Goal: Information Seeking & Learning: Find specific fact

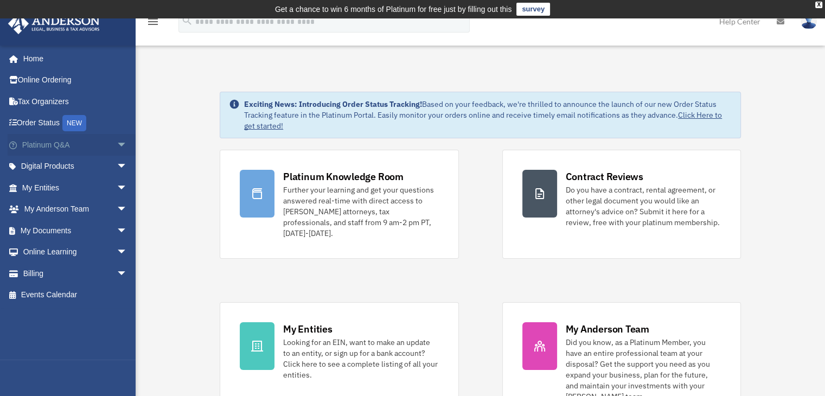
click at [117, 142] on span "arrow_drop_down" at bounding box center [128, 145] width 22 height 22
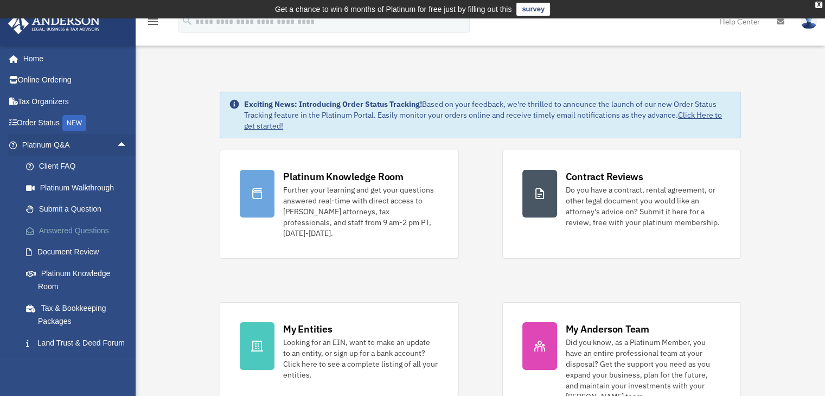
click at [90, 234] on link "Answered Questions" at bounding box center [79, 231] width 129 height 22
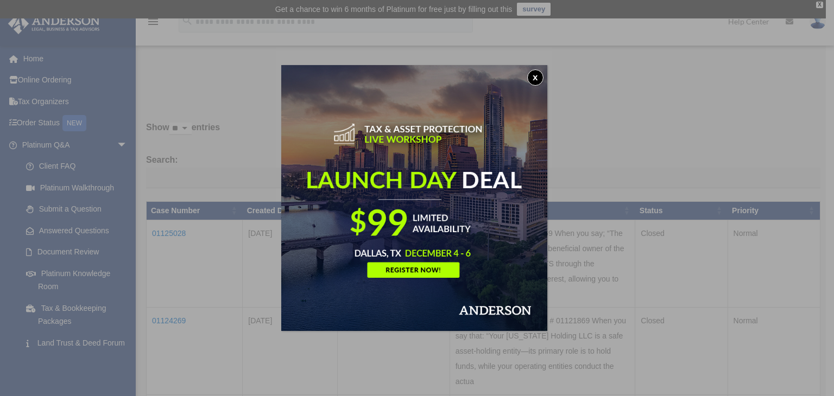
click at [537, 79] on button "x" at bounding box center [535, 77] width 16 height 16
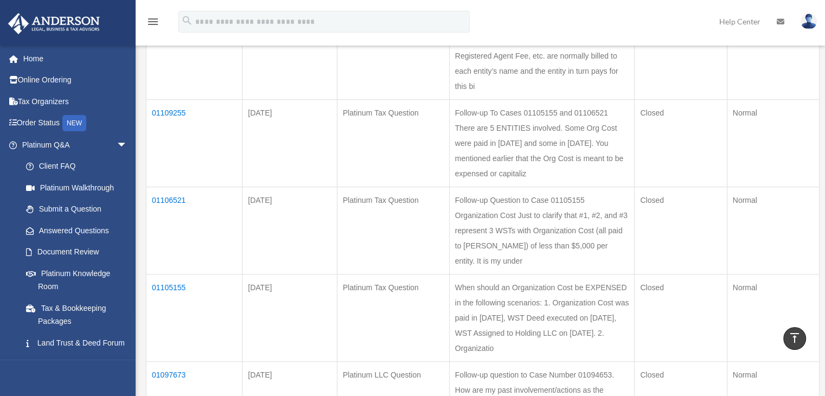
scroll to position [630, 0]
click at [167, 113] on td "01109255" at bounding box center [195, 142] width 96 height 87
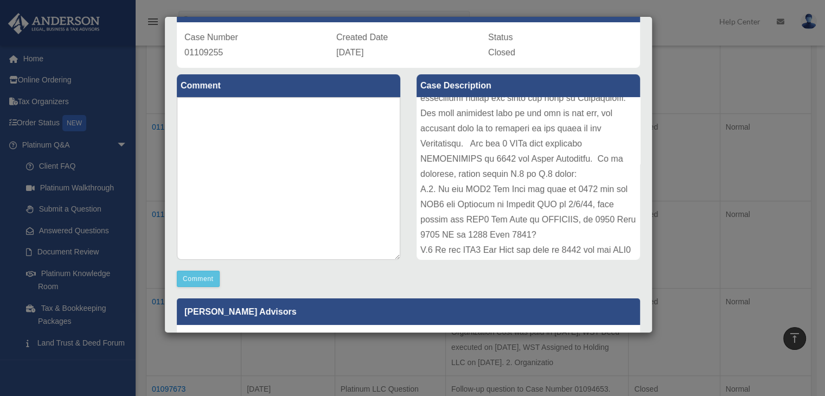
scroll to position [87, 0]
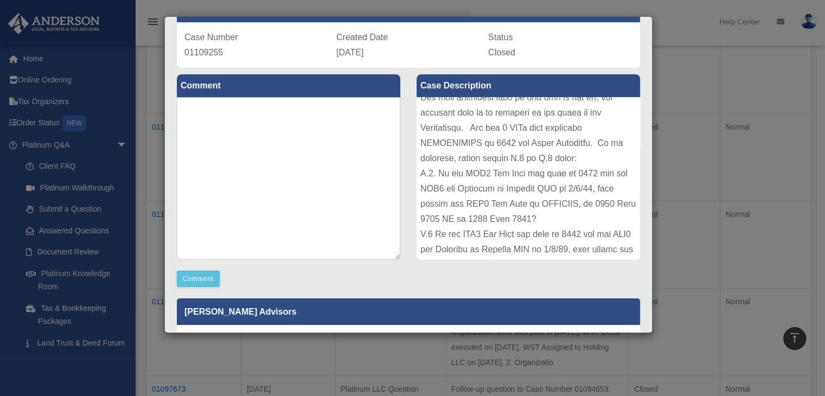
click at [627, 259] on div "Case Description" at bounding box center [529, 168] width 240 height 200
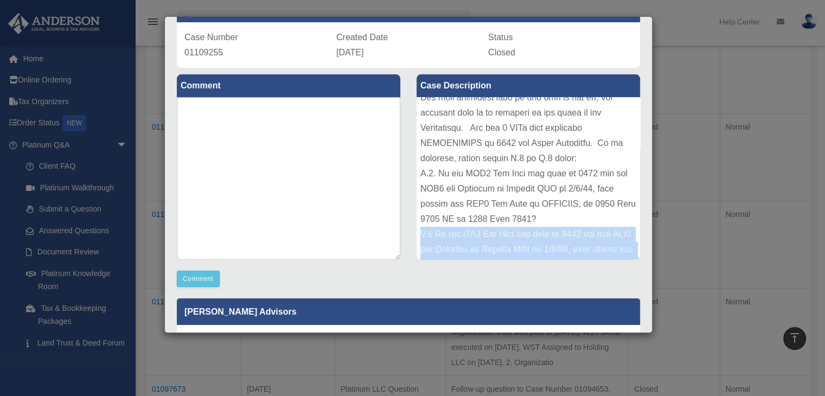
click at [627, 259] on div "Case Description" at bounding box center [529, 168] width 240 height 200
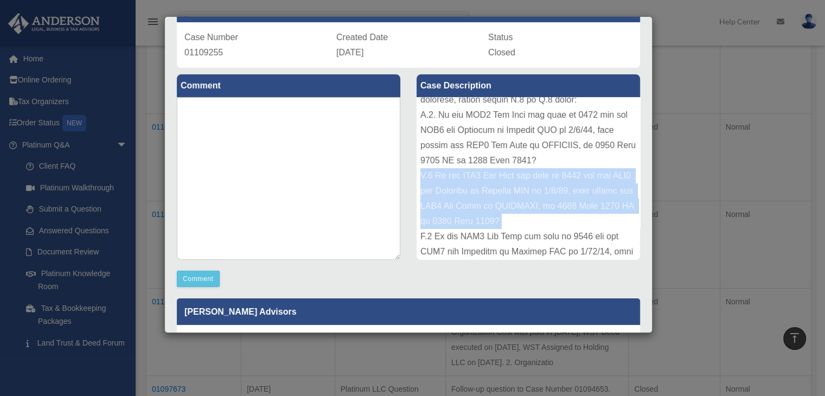
scroll to position [152, 0]
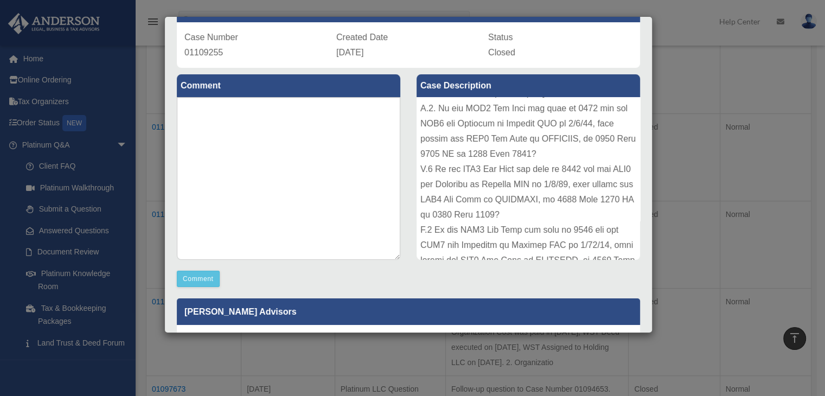
click at [552, 113] on div at bounding box center [529, 178] width 224 height 163
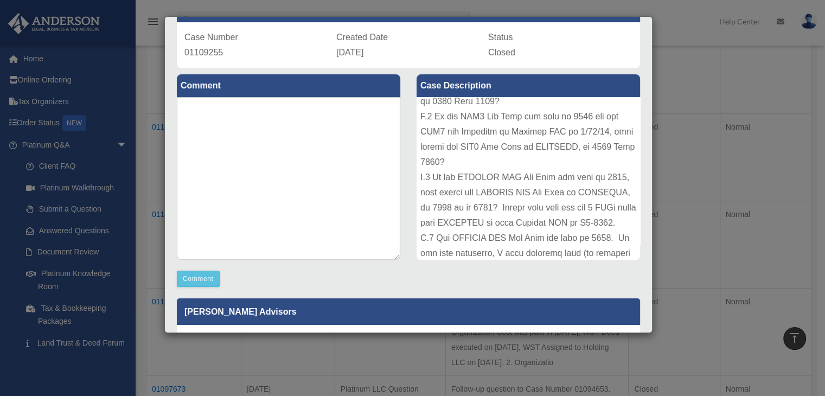
scroll to position [268, 0]
click at [633, 260] on div "Case Description" at bounding box center [529, 168] width 240 height 200
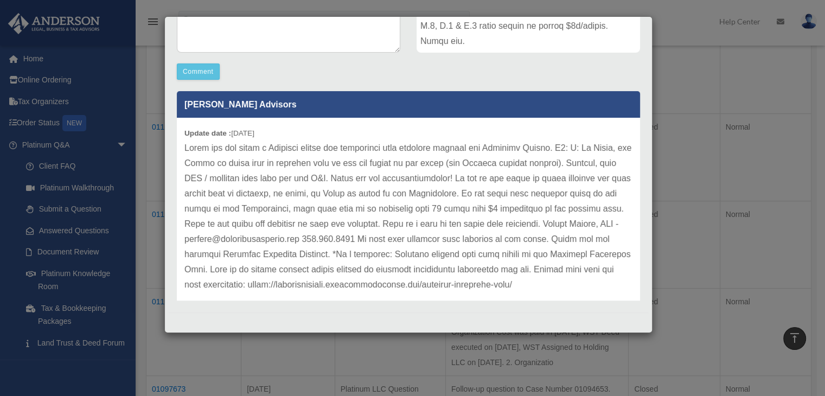
scroll to position [262, 0]
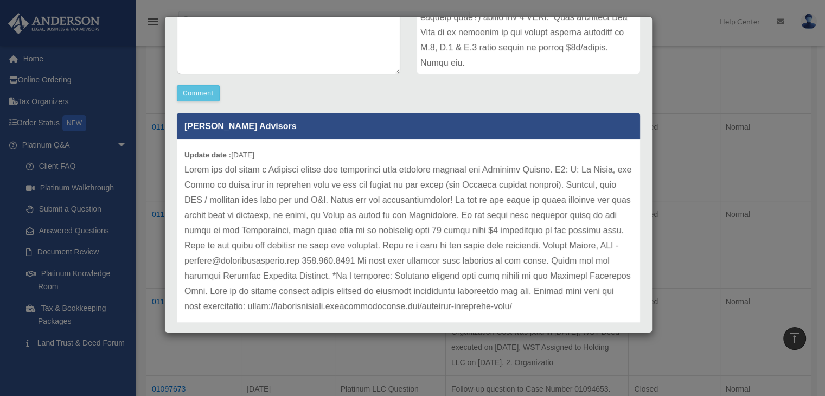
click at [111, 144] on div "Case Detail × Platinum Tax Question Case Number 01109255 Created Date September…" at bounding box center [412, 198] width 825 height 396
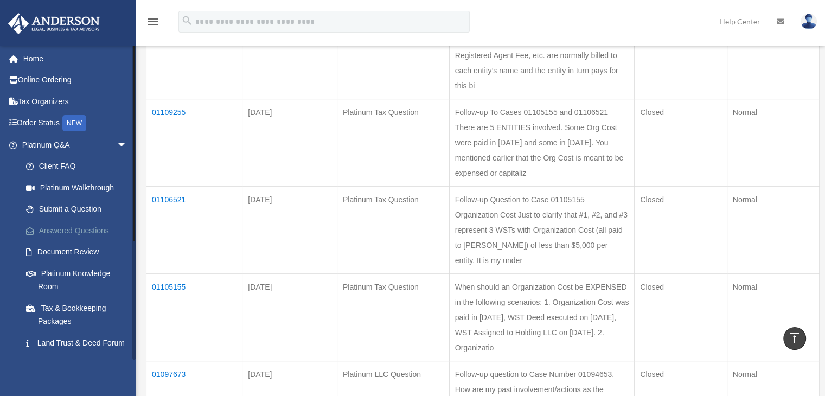
click at [96, 228] on link "Answered Questions" at bounding box center [79, 231] width 129 height 22
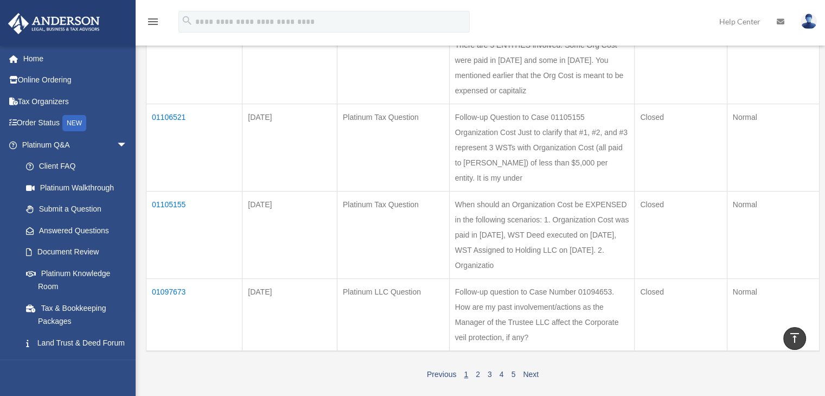
scroll to position [714, 0]
click at [179, 111] on td "01106521" at bounding box center [195, 145] width 96 height 87
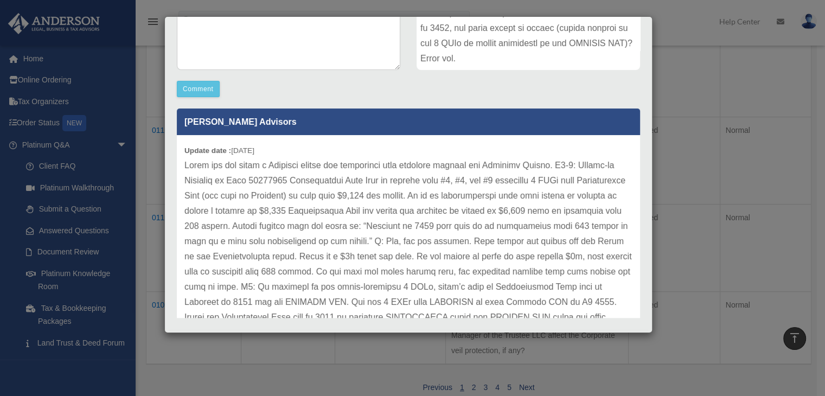
scroll to position [284, 0]
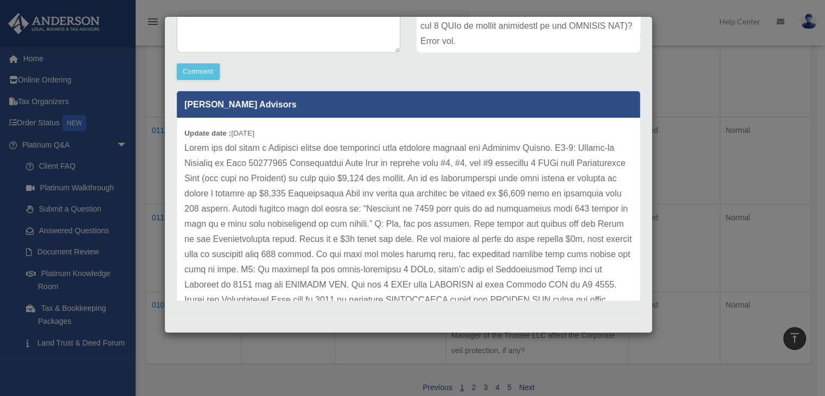
click at [385, 242] on p at bounding box center [409, 323] width 448 height 365
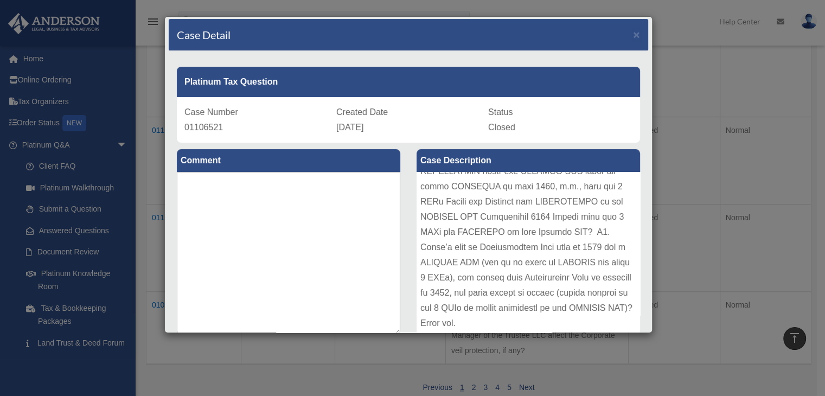
scroll to position [0, 0]
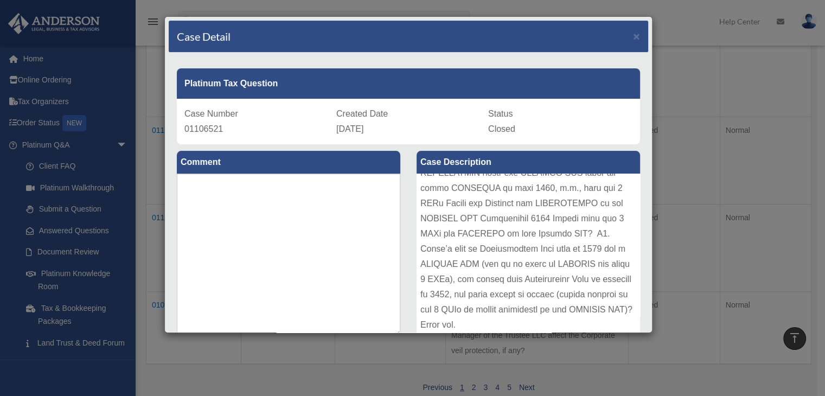
click at [103, 232] on div "Case Detail × Platinum Tax Question Case Number 01106521 Created Date September…" at bounding box center [412, 198] width 825 height 396
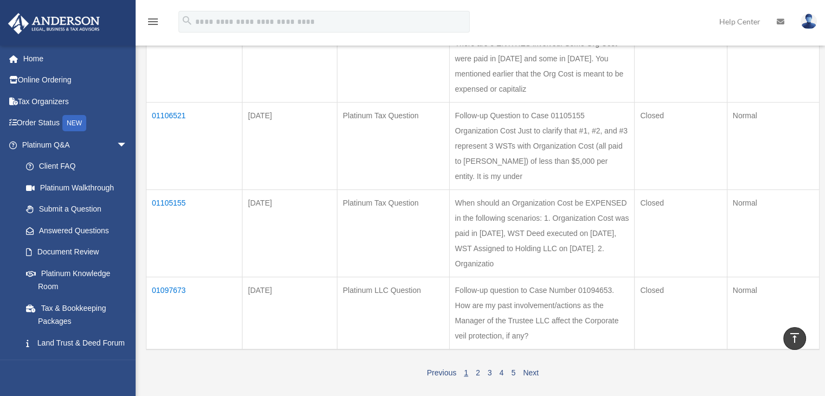
click at [179, 290] on td "01097673" at bounding box center [195, 313] width 96 height 73
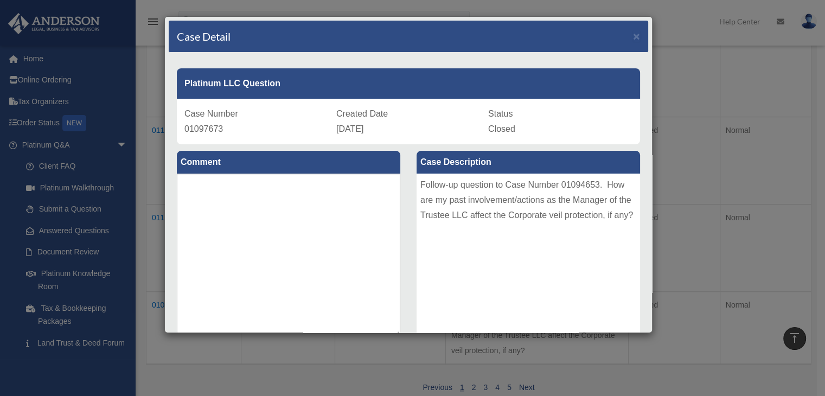
click at [93, 228] on div "Case Detail × Platinum LLC Question Case Number 01097673 Created Date September…" at bounding box center [412, 198] width 825 height 396
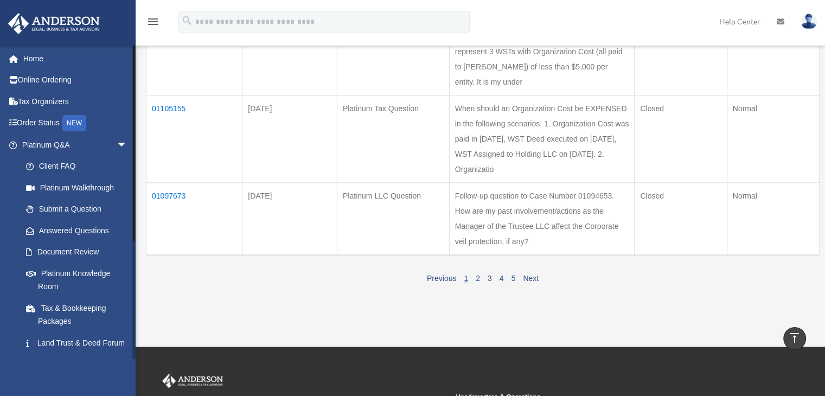
scroll to position [810, 0]
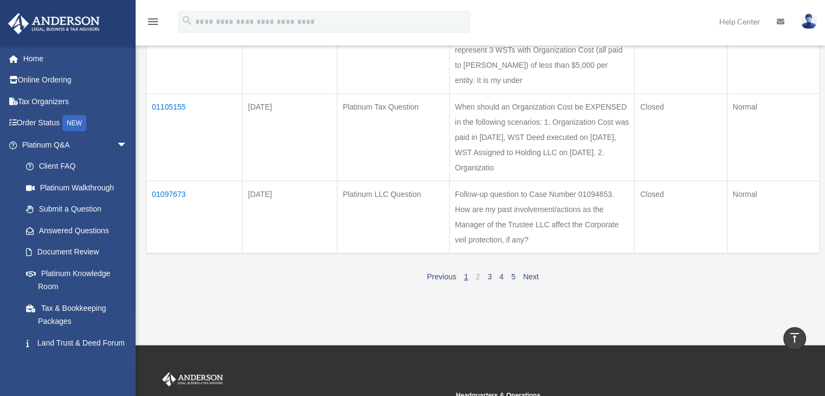
click at [479, 276] on link "2" at bounding box center [478, 276] width 4 height 9
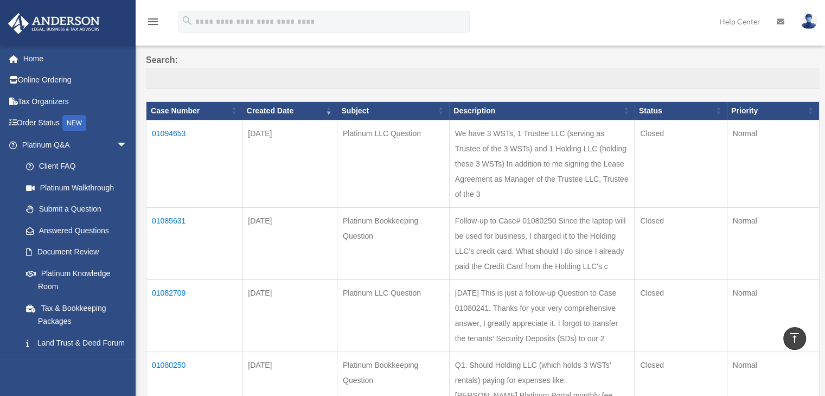
scroll to position [98, 0]
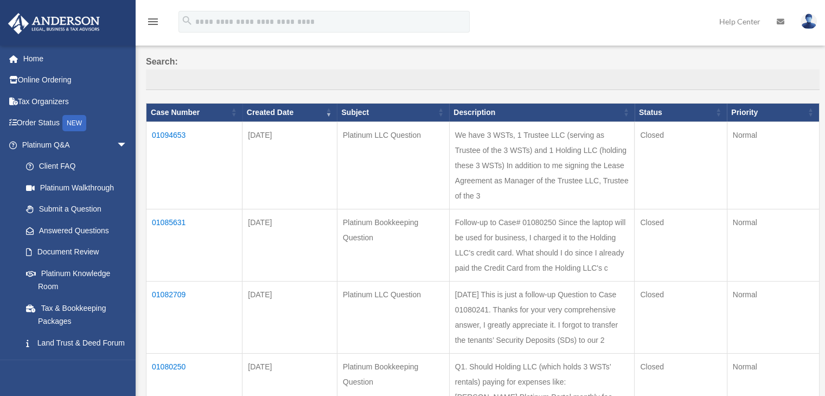
click at [170, 134] on td "01094653" at bounding box center [195, 165] width 96 height 87
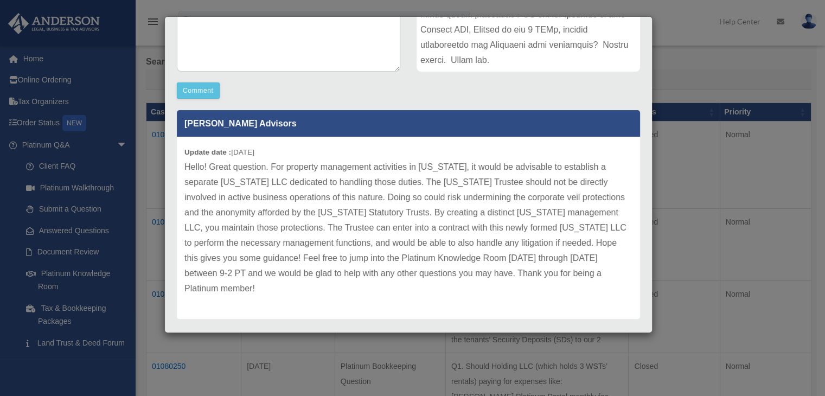
scroll to position [268, 0]
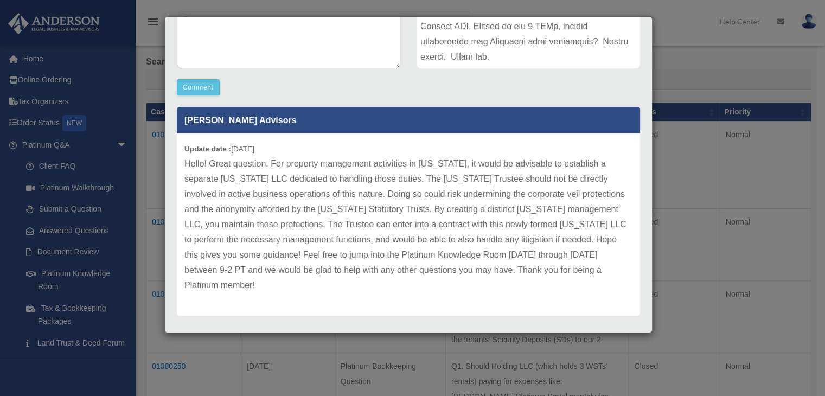
click at [271, 163] on p "Hello! Great question. For property management activities in California, it wou…" at bounding box center [409, 224] width 448 height 137
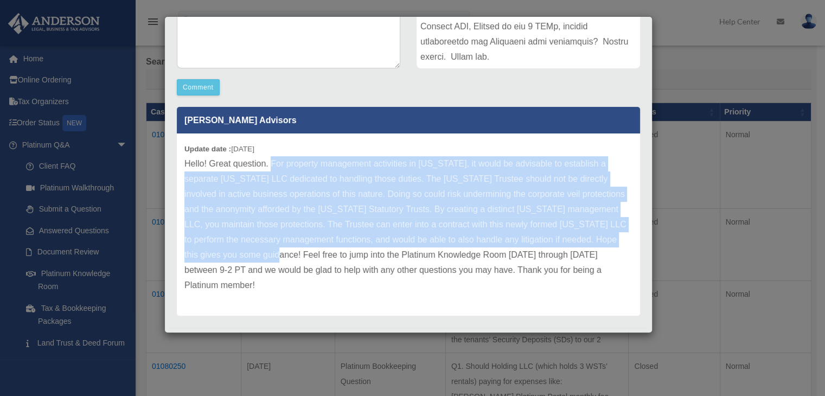
copy p "For property management activities in California, it would be advisable to esta…"
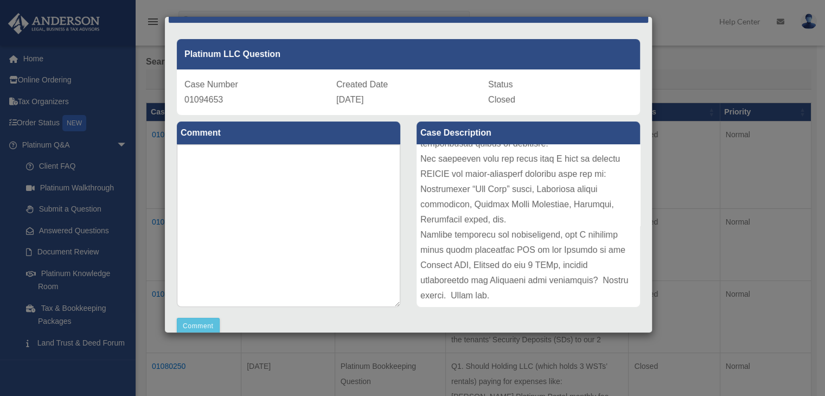
scroll to position [0, 0]
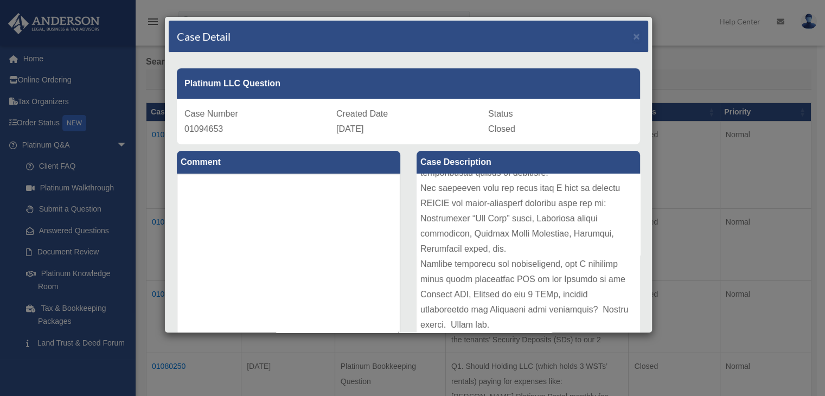
click at [89, 232] on div "Case Detail × Platinum LLC Question Case Number 01094653 Created Date August 31…" at bounding box center [412, 198] width 825 height 396
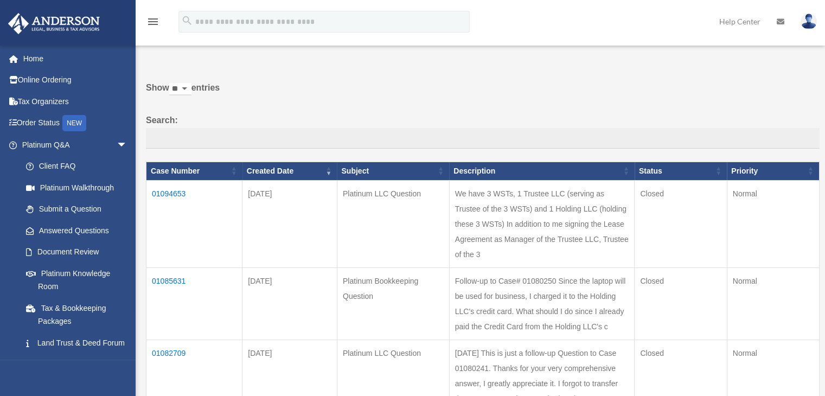
scroll to position [39, 0]
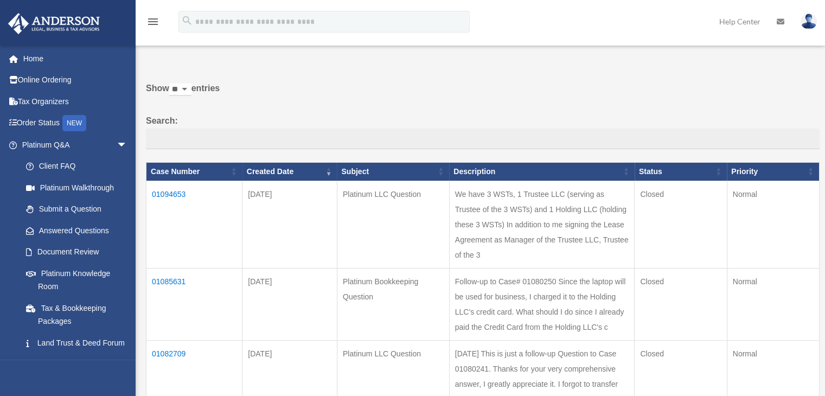
drag, startPoint x: 390, startPoint y: 272, endPoint x: 170, endPoint y: 281, distance: 219.4
click at [170, 281] on tr "01085631 Aug 22, 2025 Platinum Bookkeeping Question Follow-up to Case# 01080250…" at bounding box center [483, 304] width 673 height 72
click at [170, 281] on td "01085631" at bounding box center [195, 304] width 96 height 72
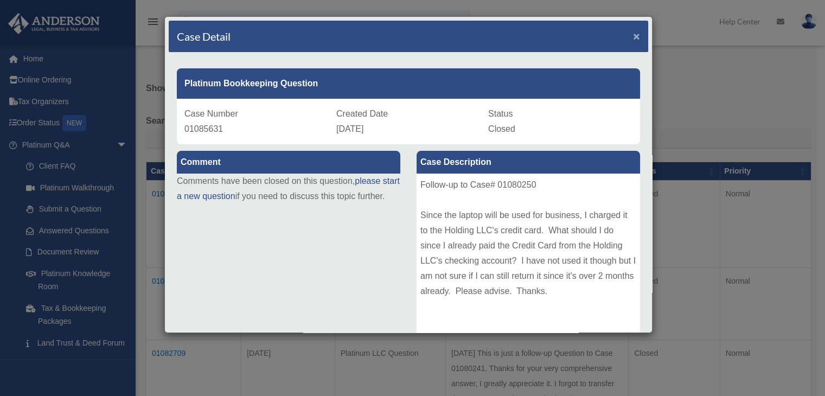
click at [633, 41] on span "×" at bounding box center [636, 36] width 7 height 12
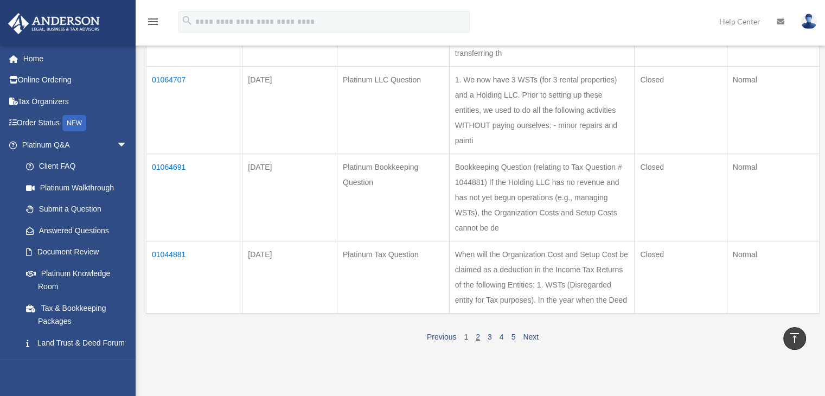
scroll to position [746, 0]
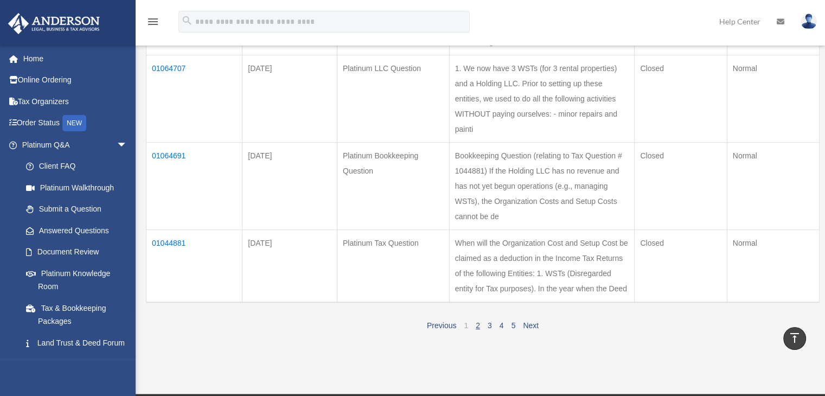
click at [466, 322] on link "1" at bounding box center [466, 325] width 4 height 9
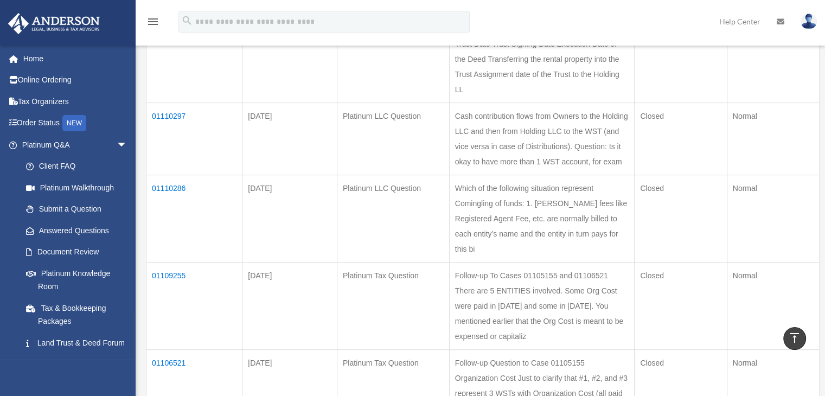
scroll to position [471, 0]
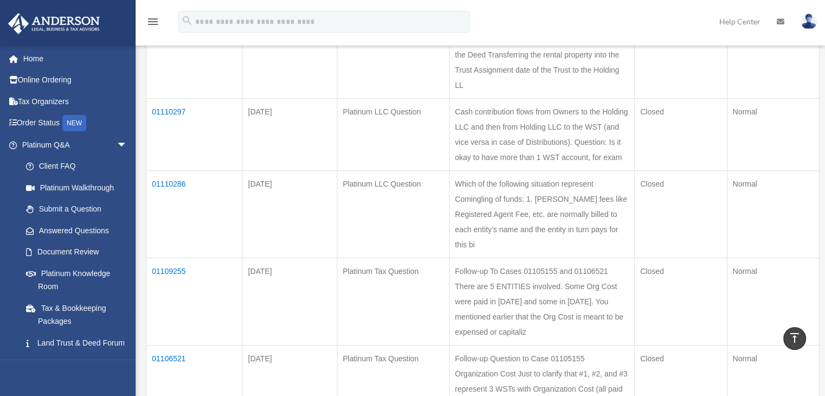
click at [179, 272] on td "01109255" at bounding box center [195, 301] width 96 height 87
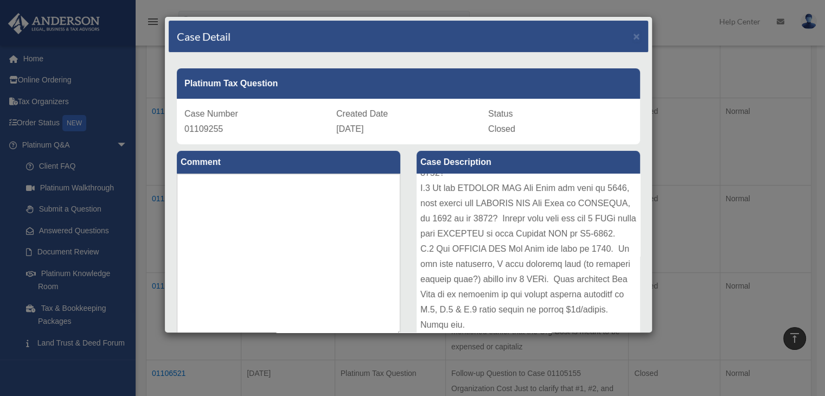
scroll to position [361, 0]
click at [652, 327] on div "Case Detail × Platinum Tax Question Case Number 01109255 Created Date September…" at bounding box center [408, 174] width 488 height 317
click at [649, 328] on div "Case Detail × Platinum Tax Question Case Number 01109255 Created Date September…" at bounding box center [408, 174] width 488 height 317
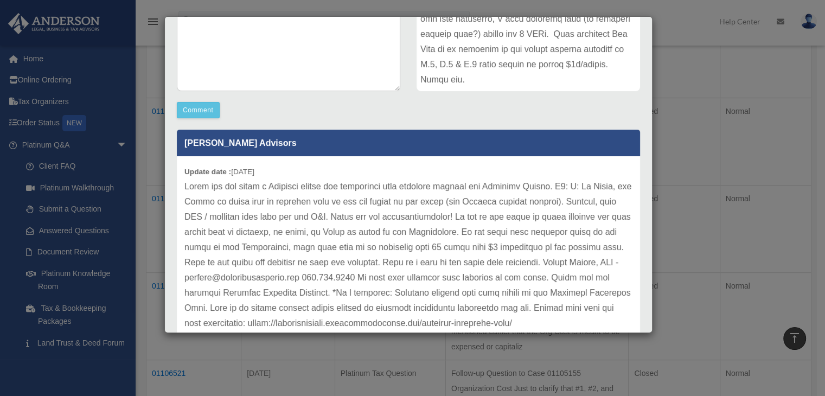
scroll to position [267, 0]
